Goal: Transaction & Acquisition: Purchase product/service

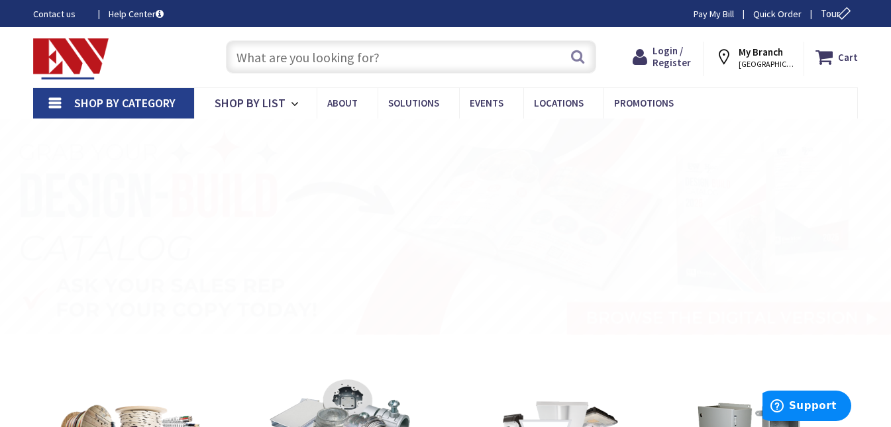
click at [271, 60] on input "text" at bounding box center [411, 56] width 370 height 33
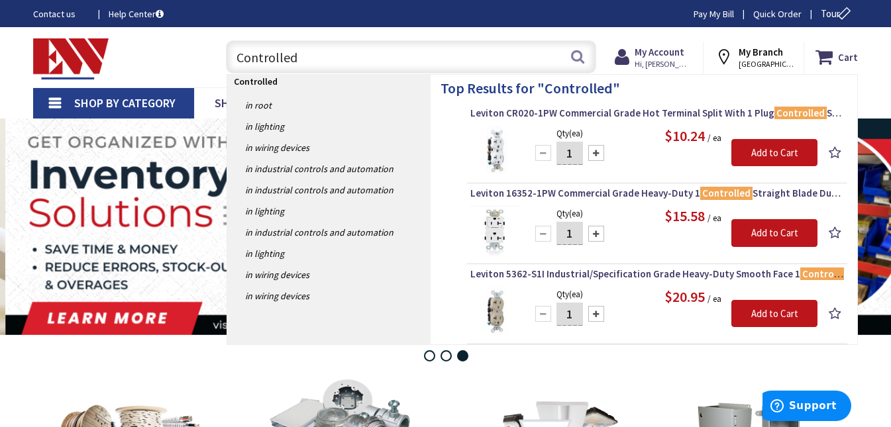
type input "Controlled"
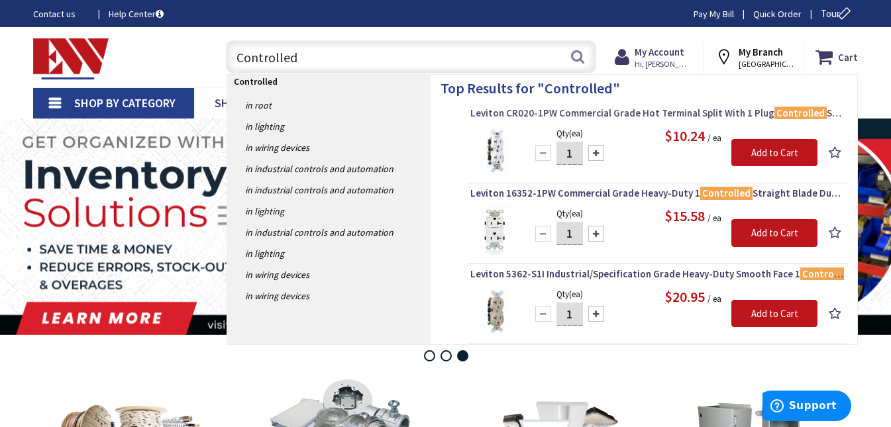
click at [603, 111] on span "Leviton CR020-1PW Commercial Grade Hot Terminal Split With 1 Plug Controlled Sm…" at bounding box center [657, 113] width 374 height 13
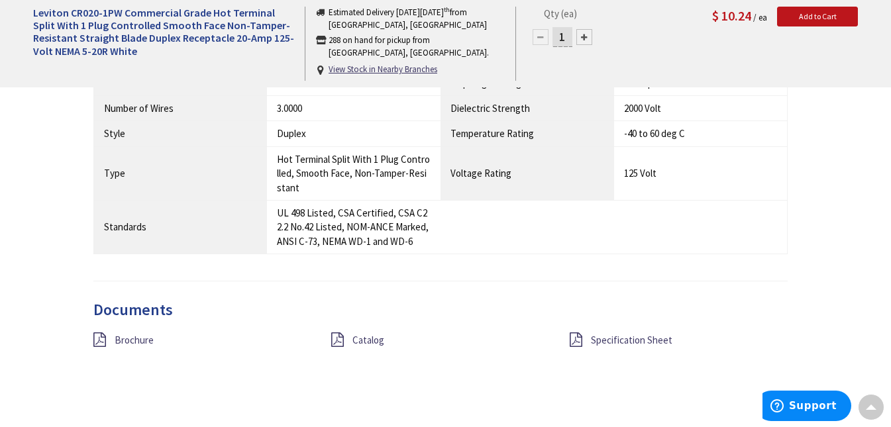
scroll to position [1128, 0]
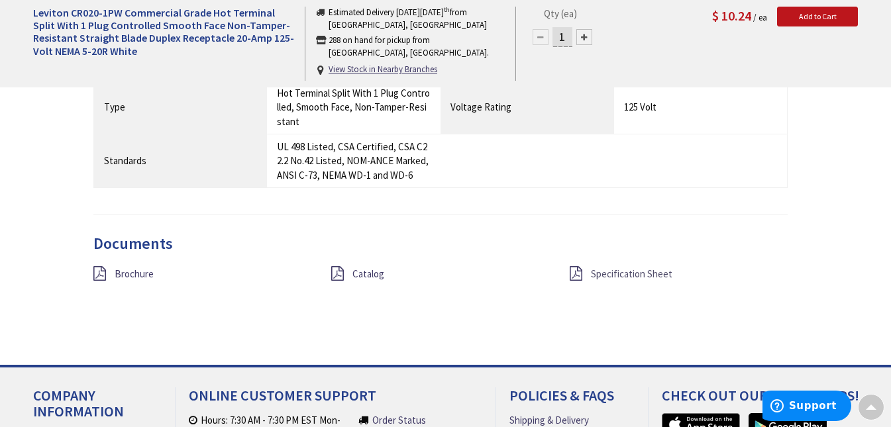
click at [596, 268] on span "Specification Sheet" at bounding box center [631, 274] width 81 height 13
